Goal: Transaction & Acquisition: Purchase product/service

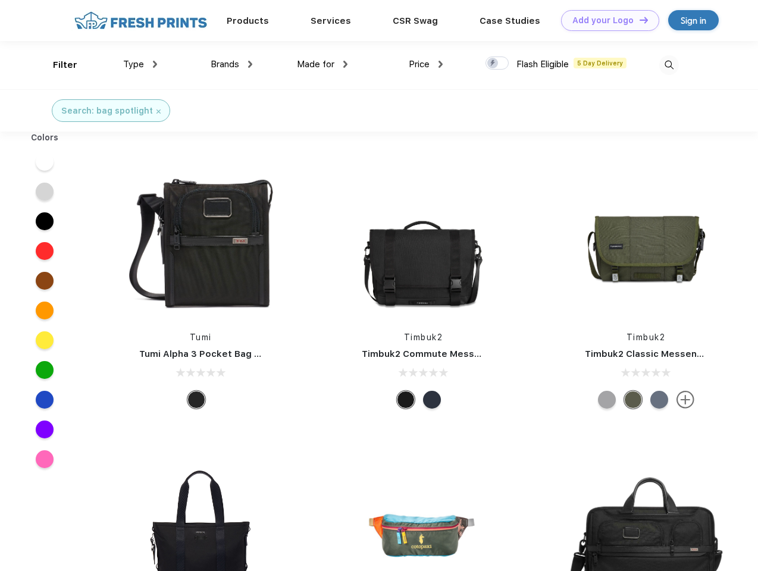
click at [605, 20] on link "Add your Logo Design Tool" at bounding box center [610, 20] width 98 height 21
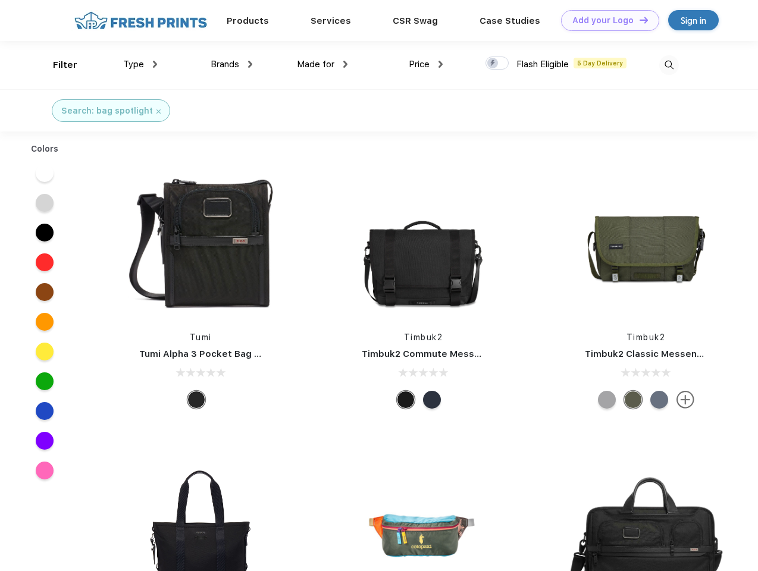
click at [0, 0] on div "Design Tool" at bounding box center [0, 0] width 0 height 0
click at [638, 20] on link "Add your Logo Design Tool" at bounding box center [610, 20] width 98 height 21
click at [57, 65] on div "Filter" at bounding box center [65, 65] width 24 height 14
click at [140, 64] on span "Type" at bounding box center [133, 64] width 21 height 11
click at [231, 64] on span "Brands" at bounding box center [225, 64] width 29 height 11
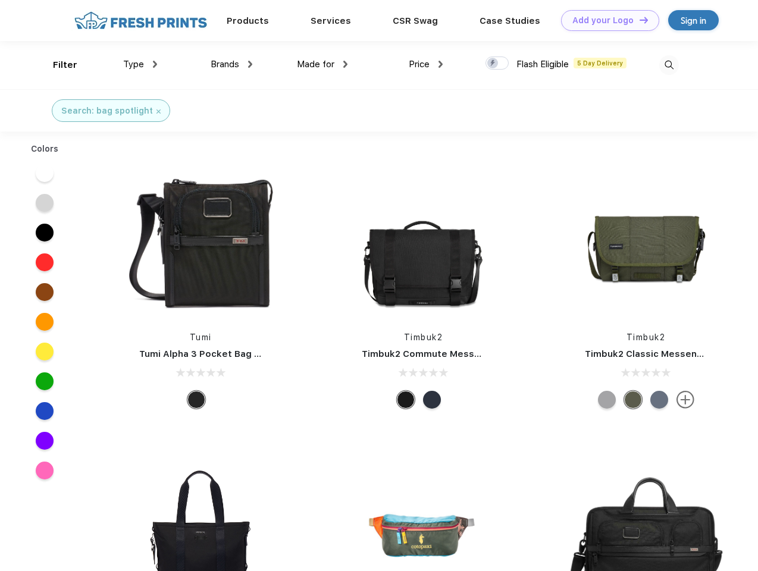
click at [322, 64] on span "Made for" at bounding box center [315, 64] width 37 height 11
click at [426, 64] on span "Price" at bounding box center [419, 64] width 21 height 11
click at [497, 64] on div at bounding box center [496, 62] width 23 height 13
click at [493, 64] on input "checkbox" at bounding box center [489, 60] width 8 height 8
click at [668, 65] on img at bounding box center [669, 65] width 20 height 20
